Goal: Check status: Check status

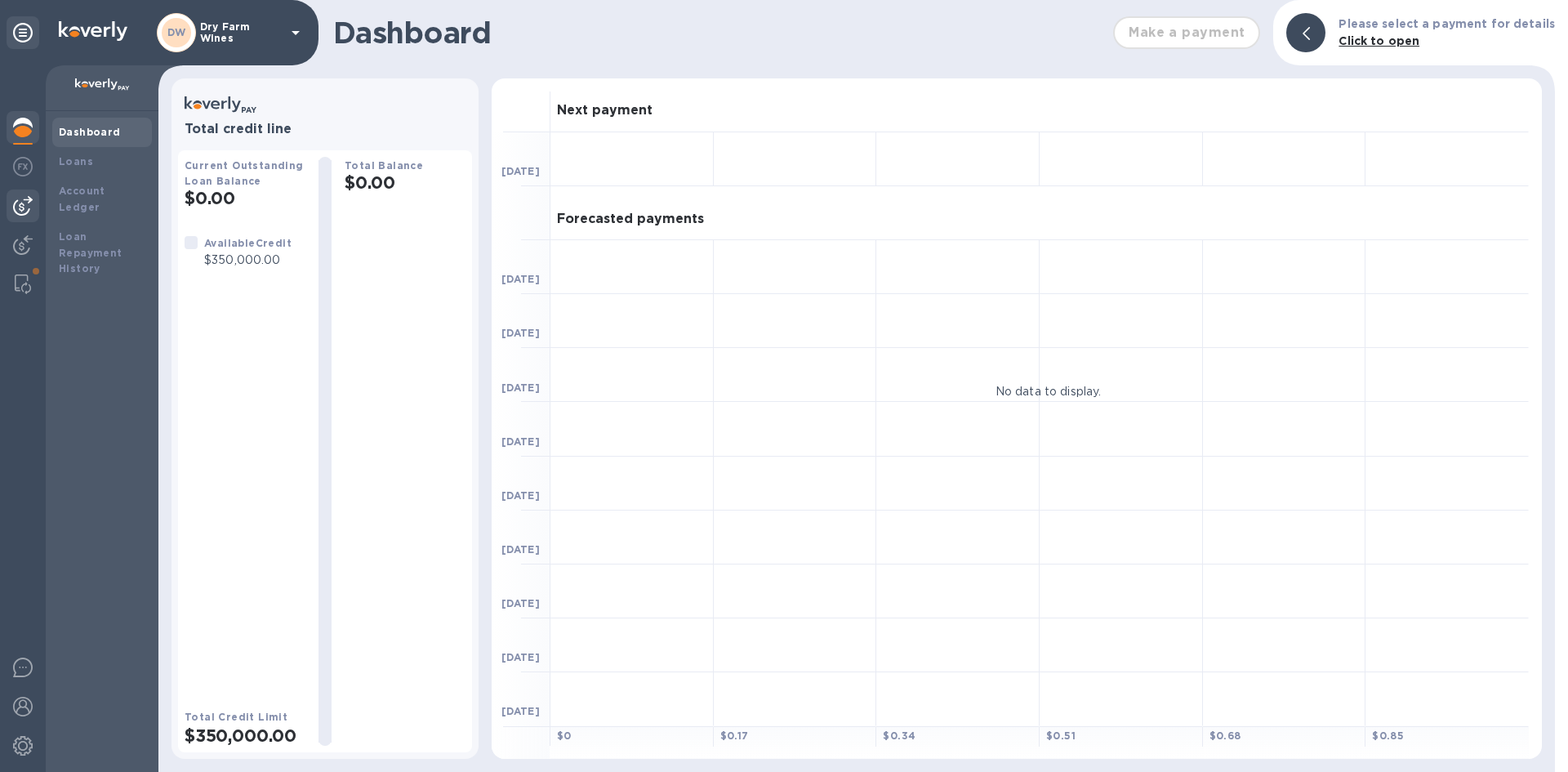
drag, startPoint x: 40, startPoint y: 227, endPoint x: 25, endPoint y: 210, distance: 22.7
click at [39, 227] on div at bounding box center [23, 418] width 46 height 706
click at [25, 201] on img at bounding box center [23, 206] width 19 height 19
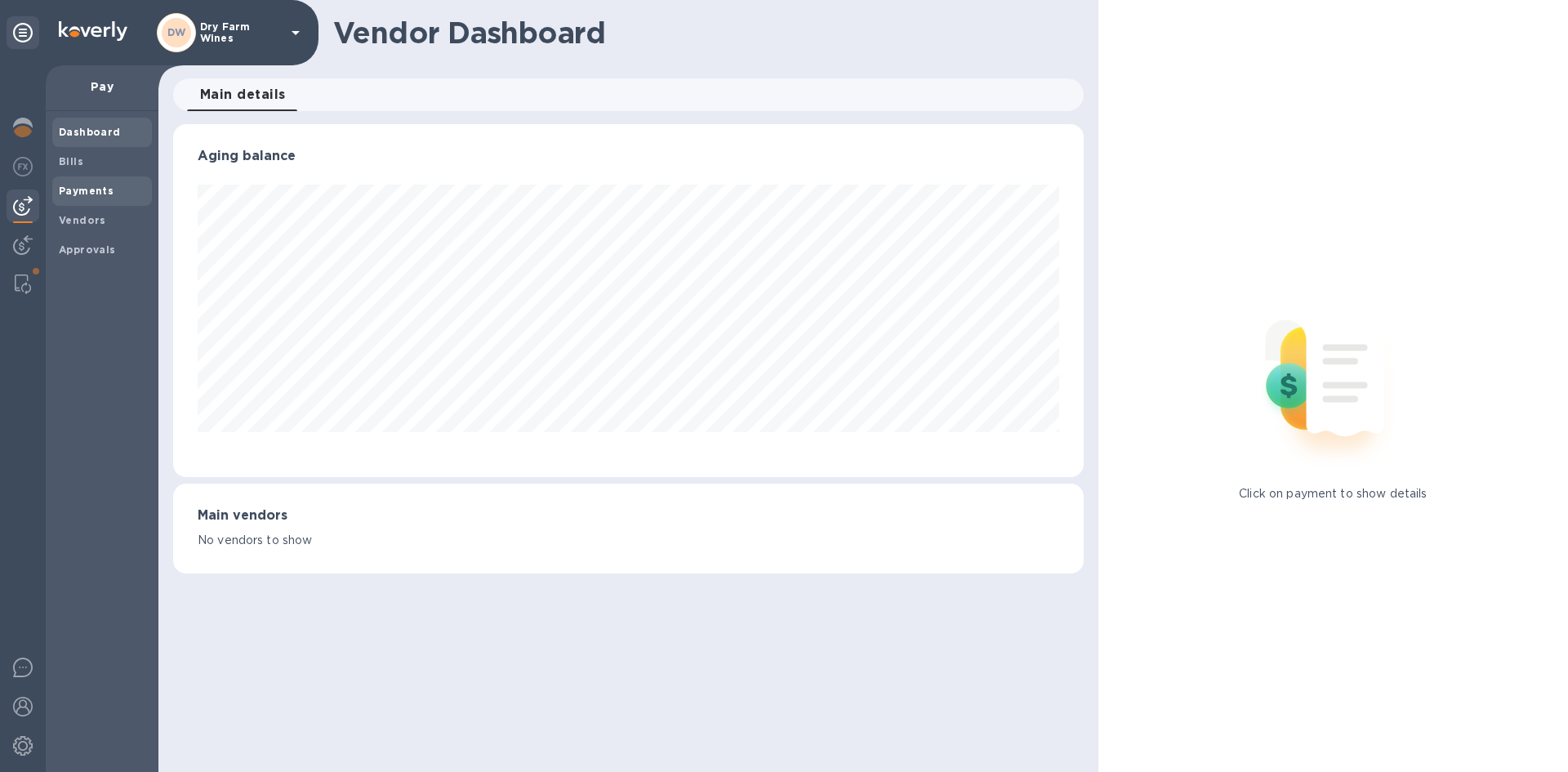
click at [99, 198] on span "Payments" at bounding box center [86, 191] width 54 height 17
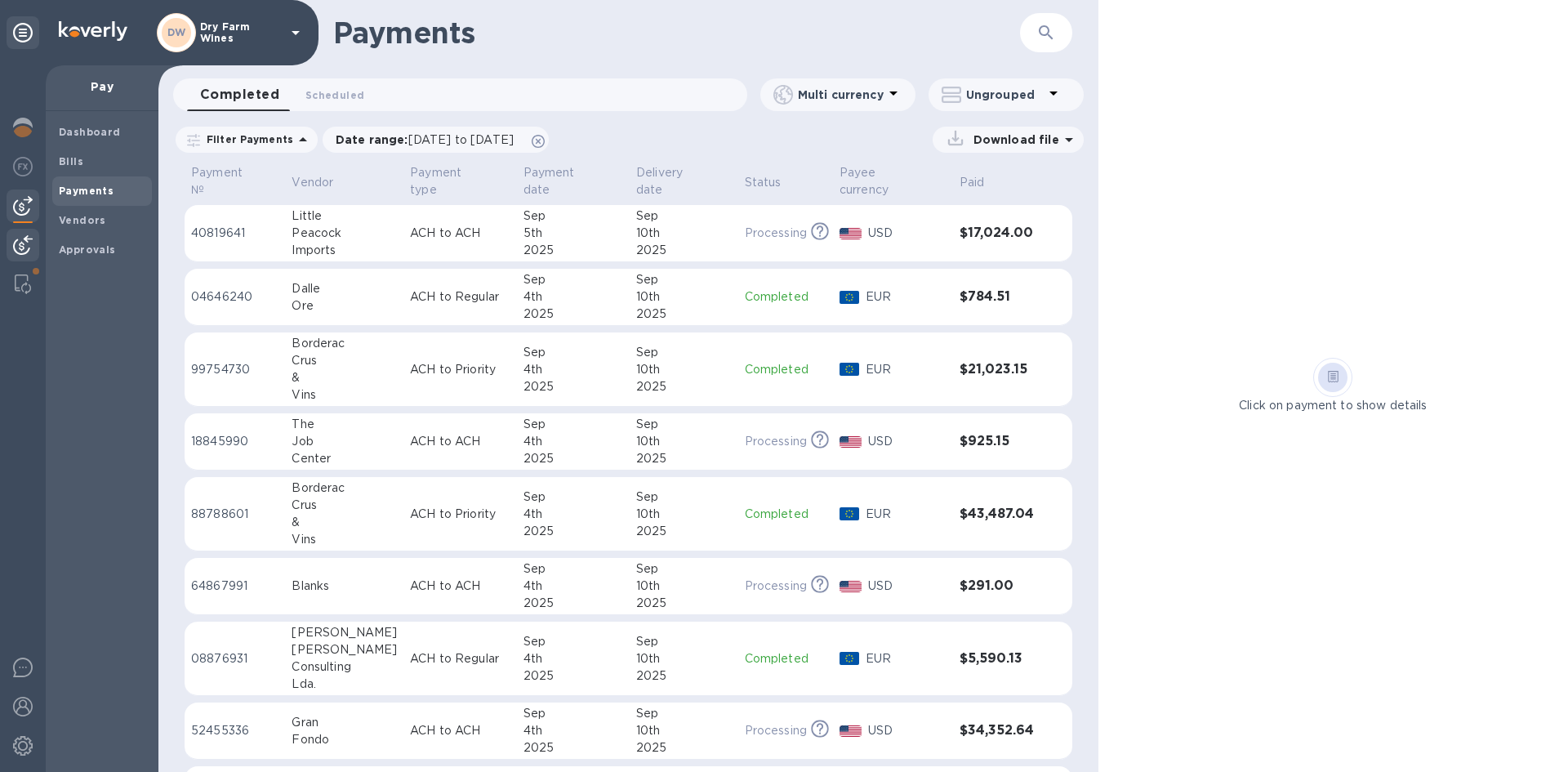
click at [34, 261] on div at bounding box center [22, 246] width 33 height 36
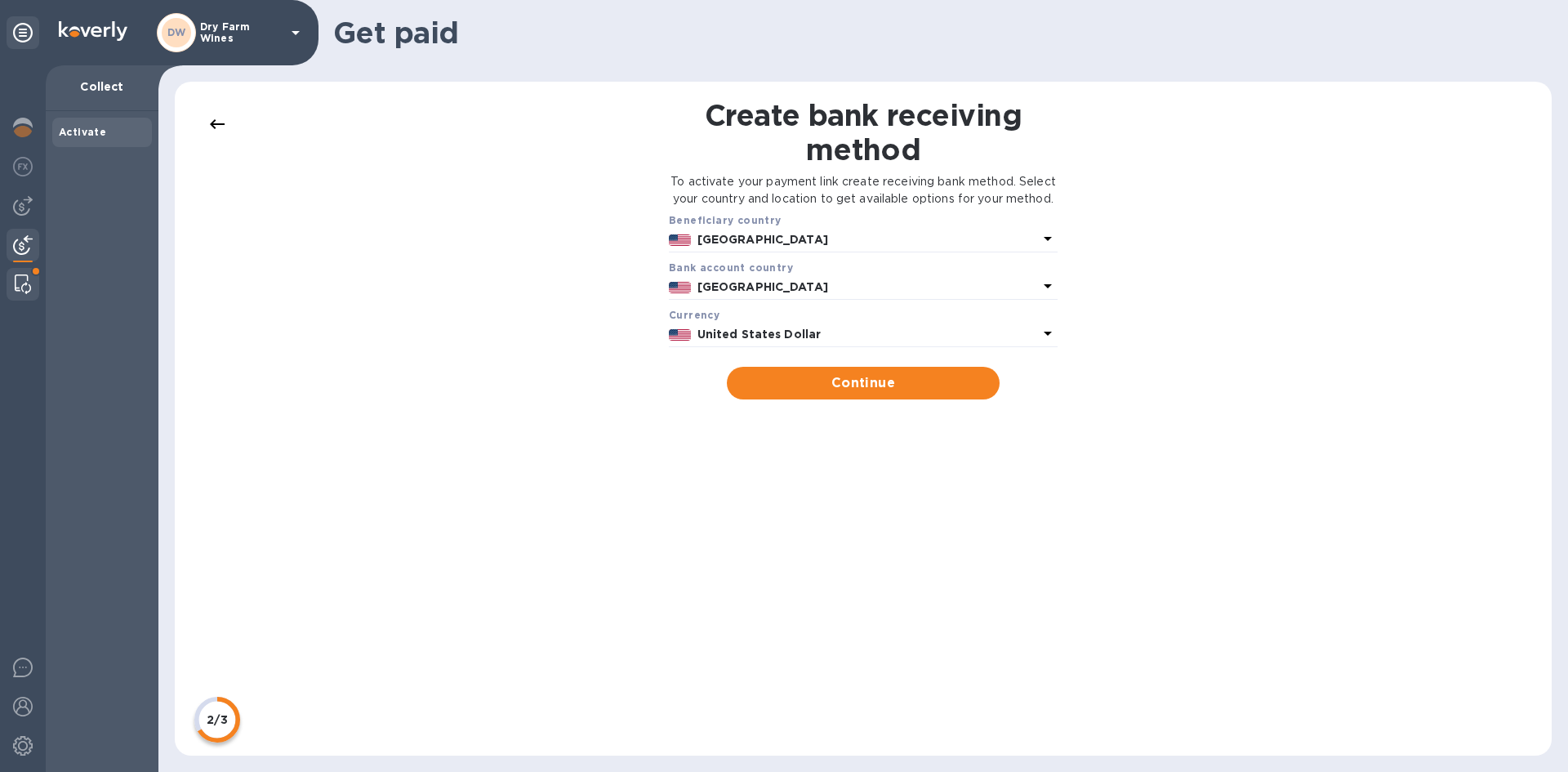
click at [20, 281] on img at bounding box center [23, 284] width 17 height 19
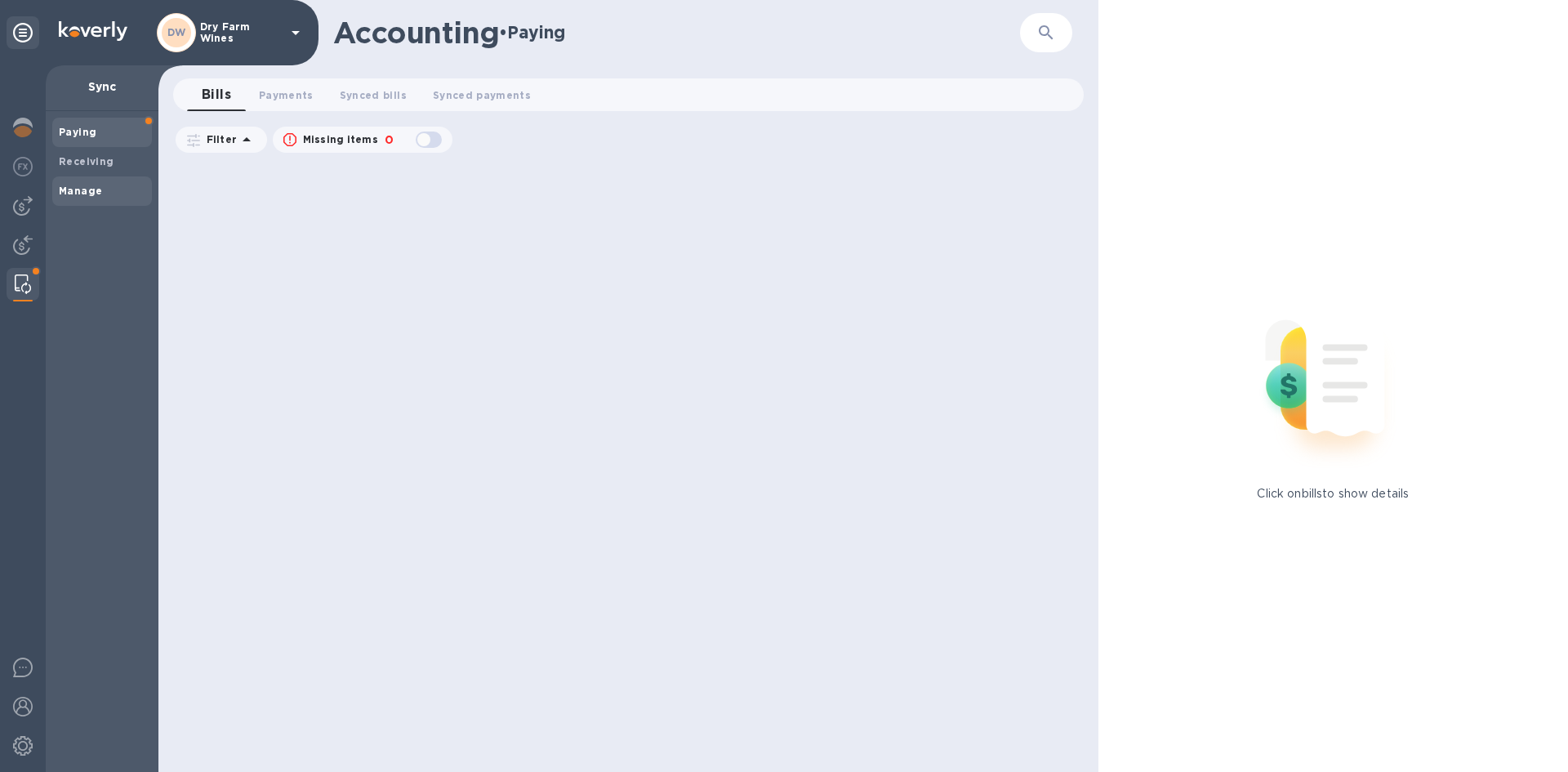
click at [85, 192] on b "Manage" at bounding box center [80, 191] width 43 height 12
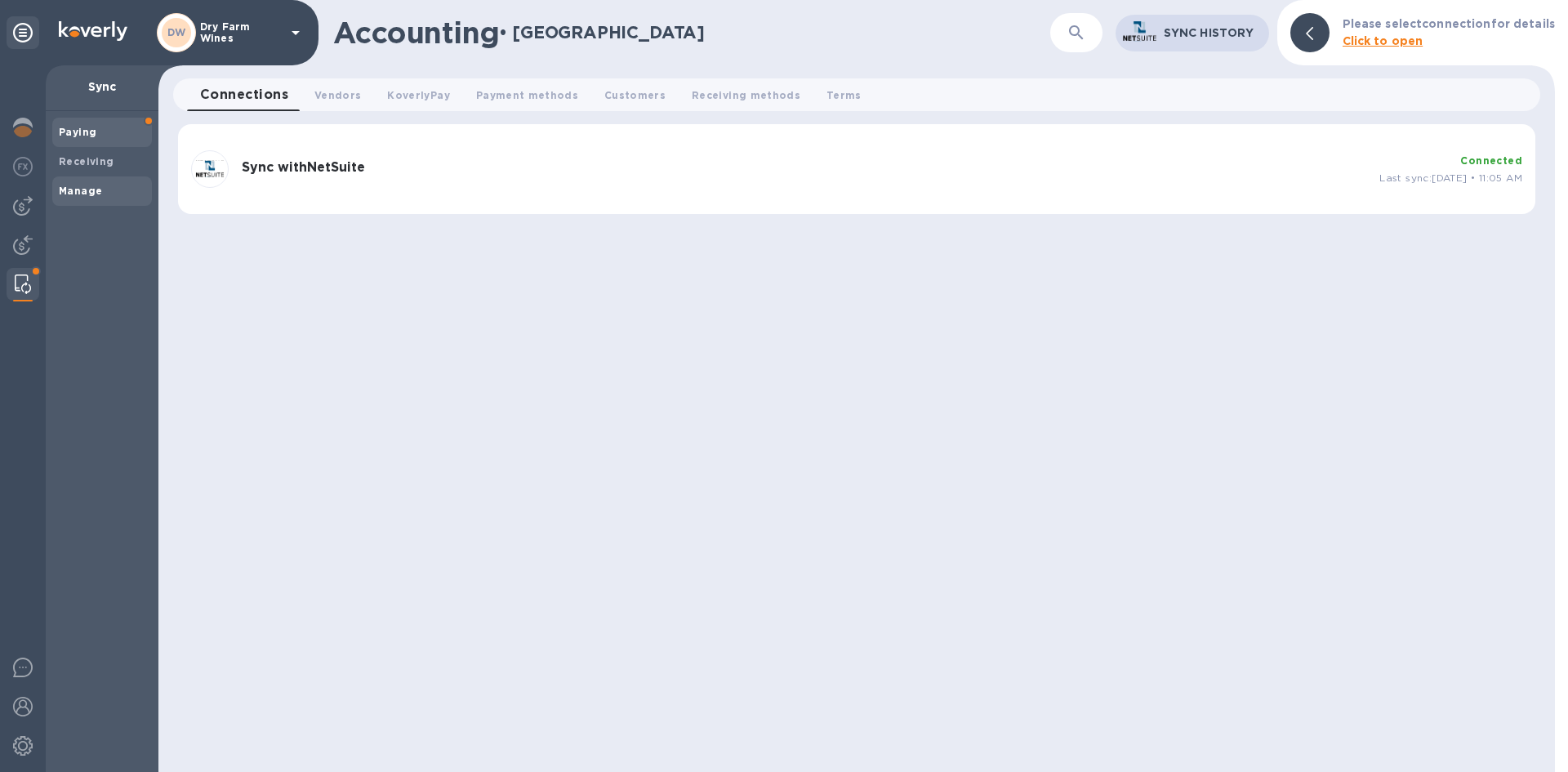
click at [98, 128] on span "Paying" at bounding box center [102, 132] width 87 height 17
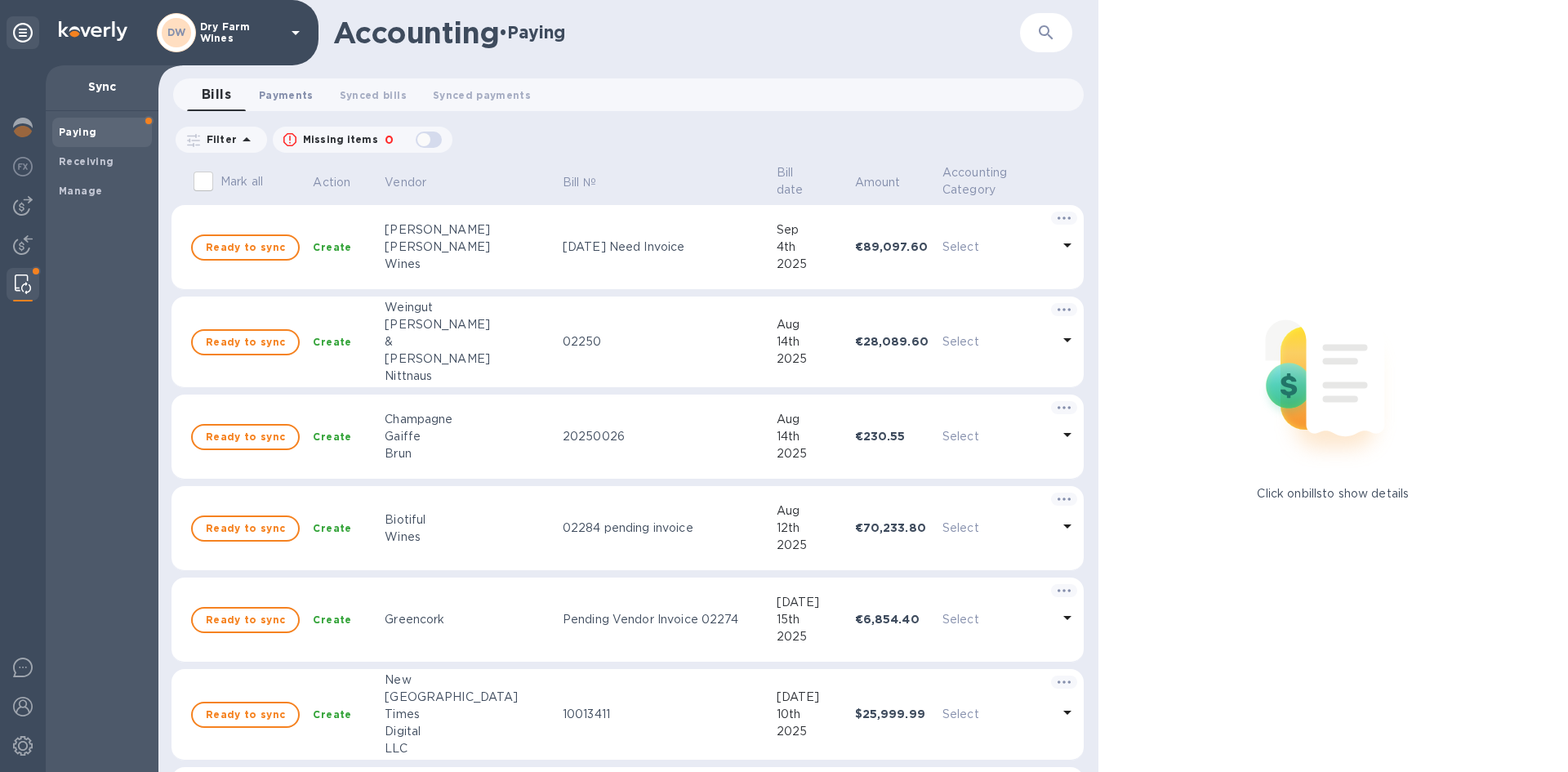
click at [275, 106] on button "Payments 0" at bounding box center [286, 94] width 81 height 32
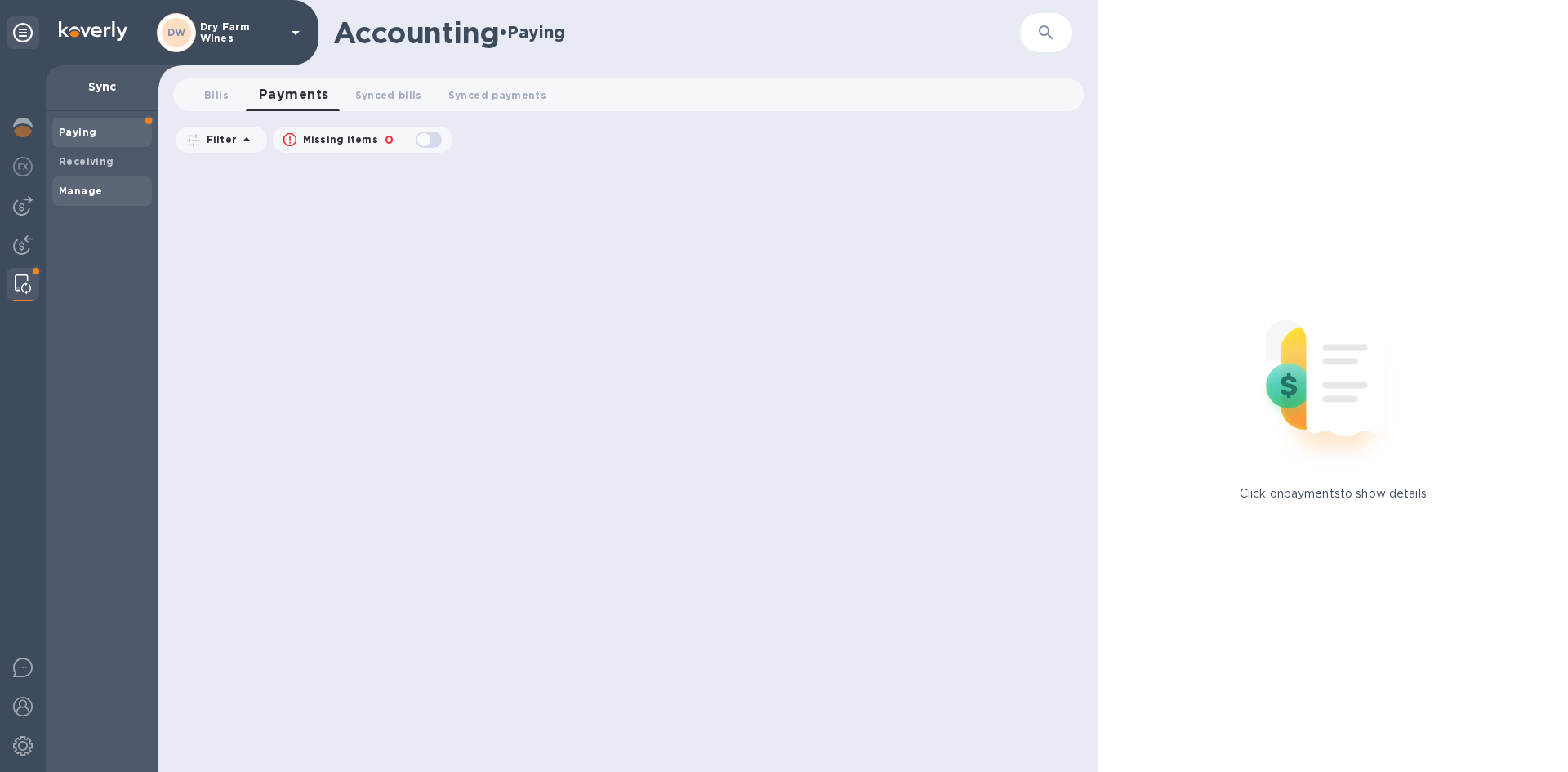
click at [83, 186] on b "Manage" at bounding box center [80, 191] width 43 height 12
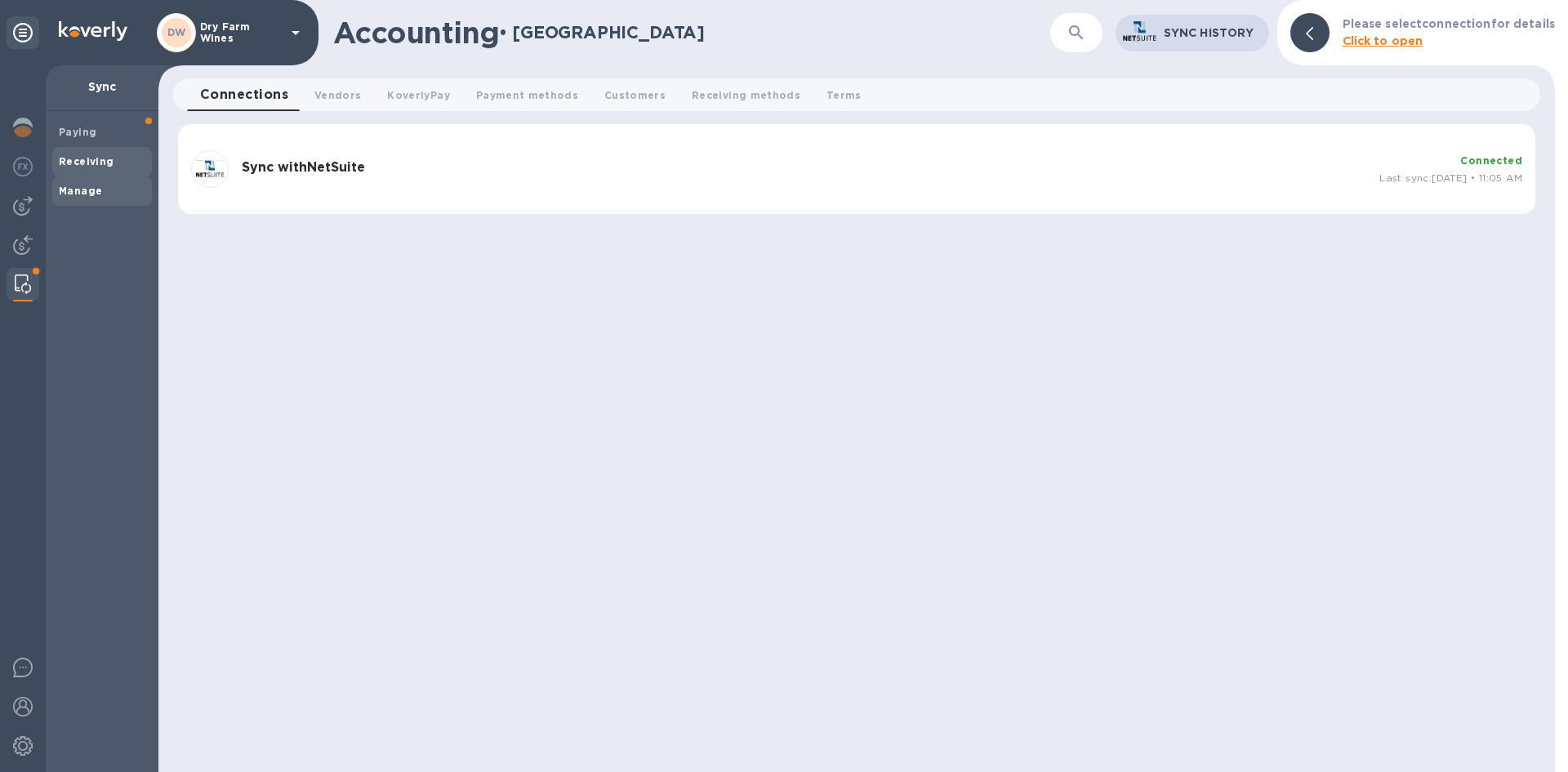
click at [91, 159] on b "Receiving" at bounding box center [86, 162] width 55 height 12
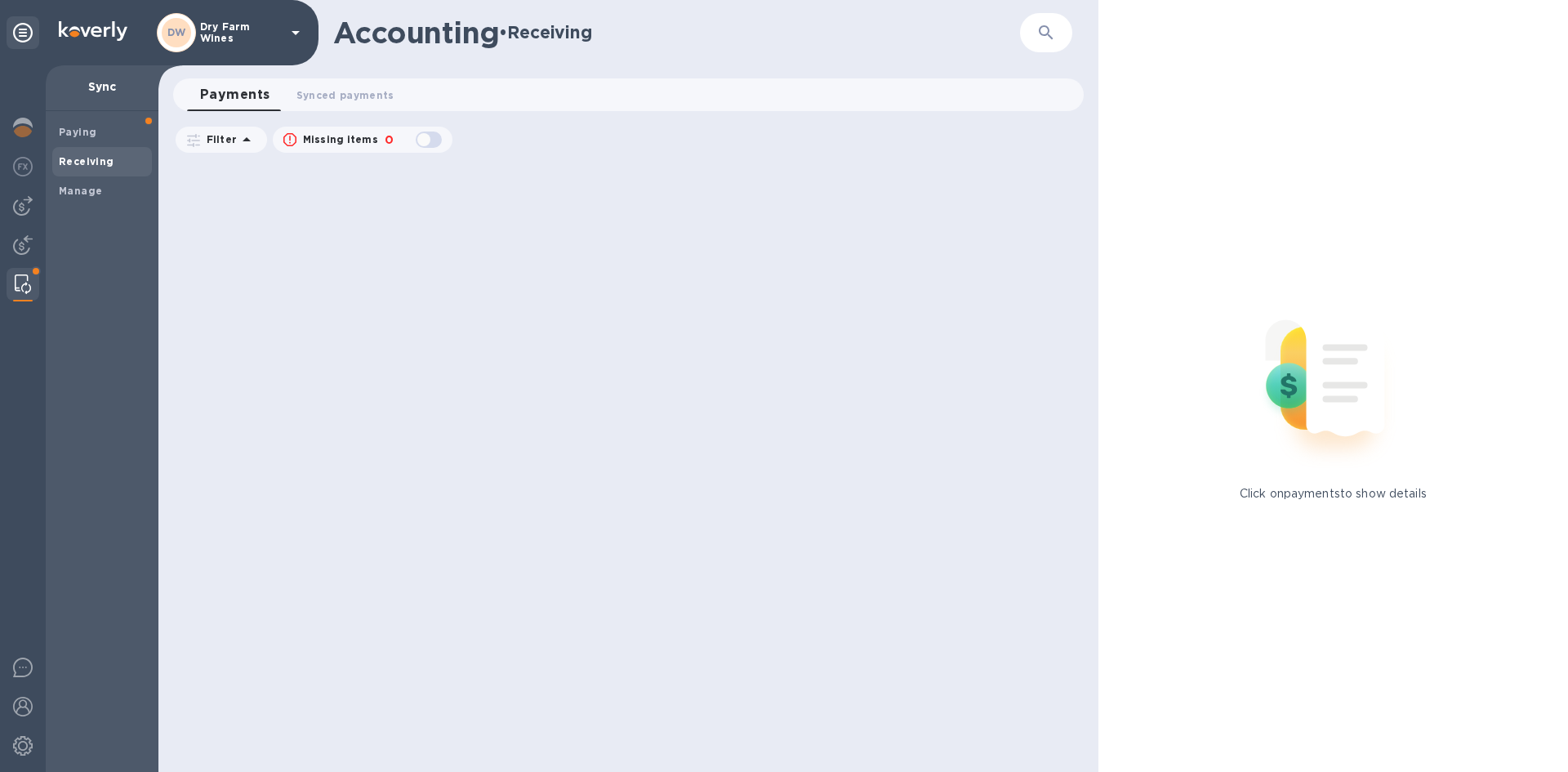
click at [20, 292] on img at bounding box center [23, 284] width 17 height 19
click at [228, 99] on span "Payments 0" at bounding box center [235, 95] width 70 height 23
click at [19, 190] on div at bounding box center [22, 206] width 33 height 32
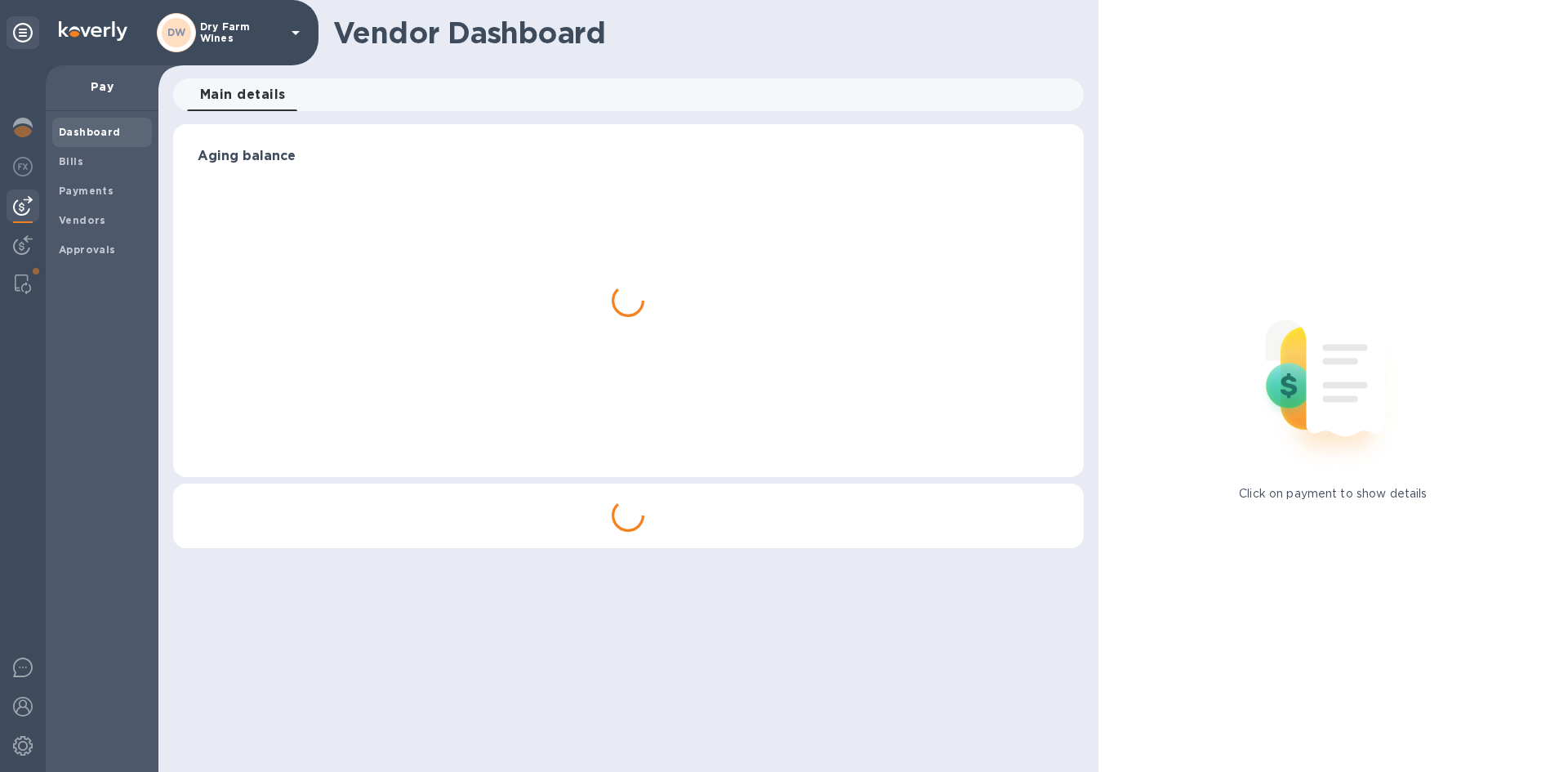
click at [48, 188] on div "Dashboard Bills Payments Vendors Approvals" at bounding box center [102, 441] width 112 height 660
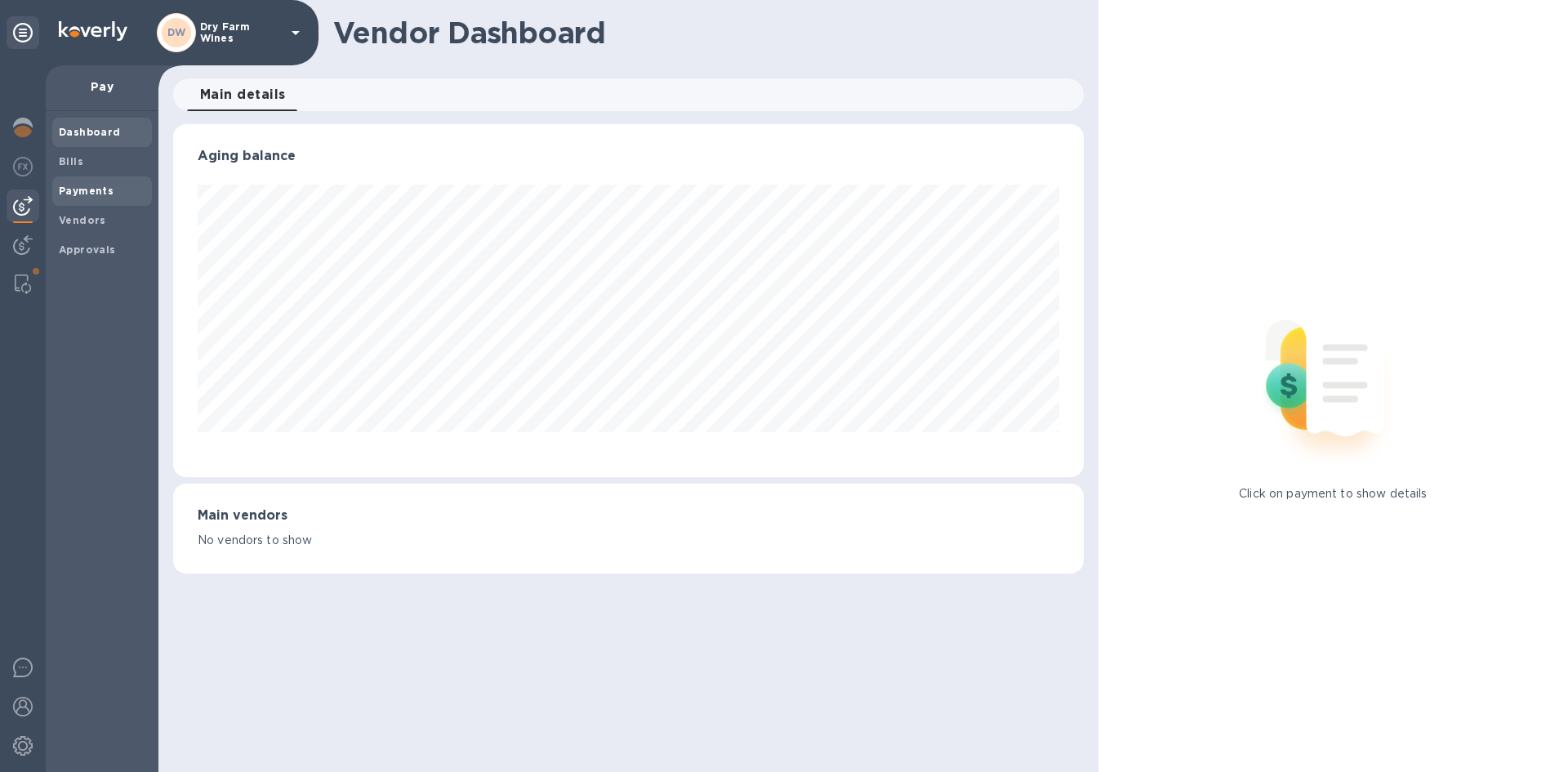
scroll to position [353, 903]
click at [63, 191] on b "Payments" at bounding box center [86, 191] width 54 height 12
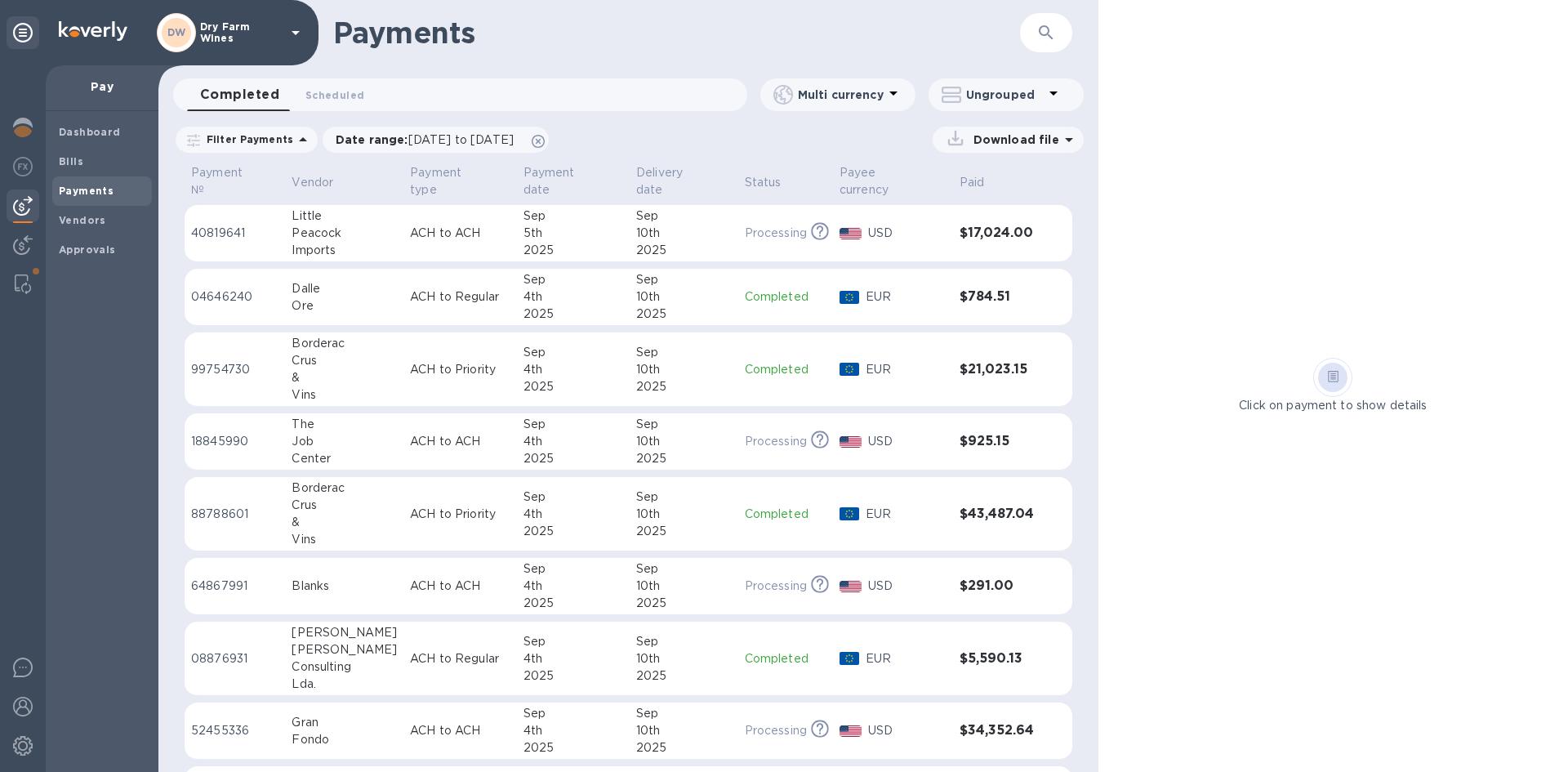
click at [403, 222] on td "ACH to ACH" at bounding box center [459, 233] width 112 height 57
